Goal: Browse casually: Explore the website without a specific task or goal

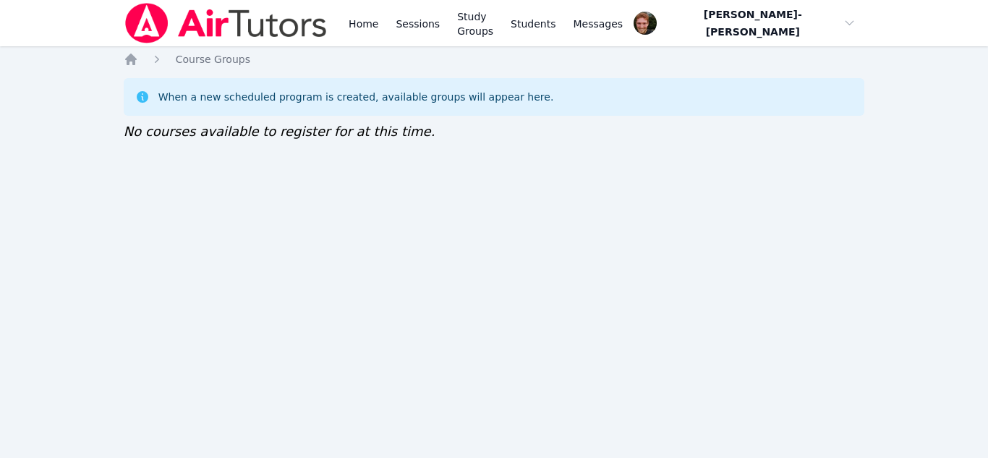
click at [634, 163] on div "Home Course Groups When a new scheduled program is created, available groups wi…" at bounding box center [494, 111] width 741 height 119
